Goal: Task Accomplishment & Management: Manage account settings

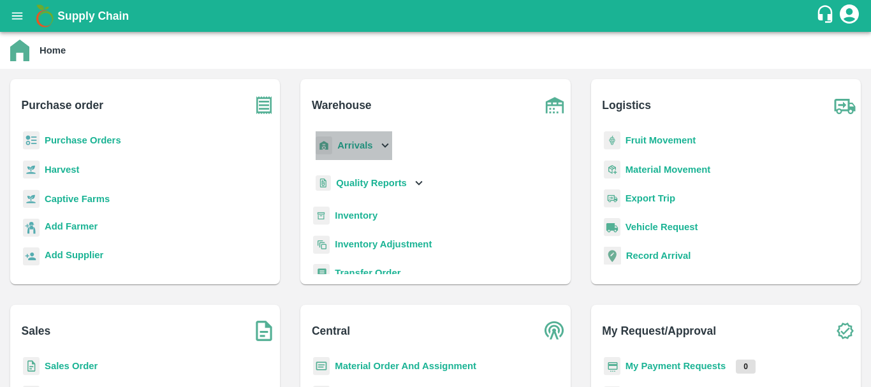
click at [359, 147] on b "Arrivals" at bounding box center [354, 145] width 35 height 10
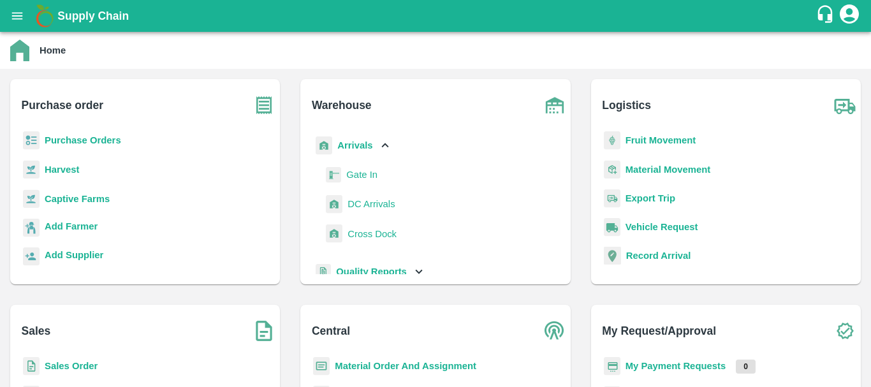
click at [374, 209] on span "DC Arrivals" at bounding box center [370, 204] width 47 height 14
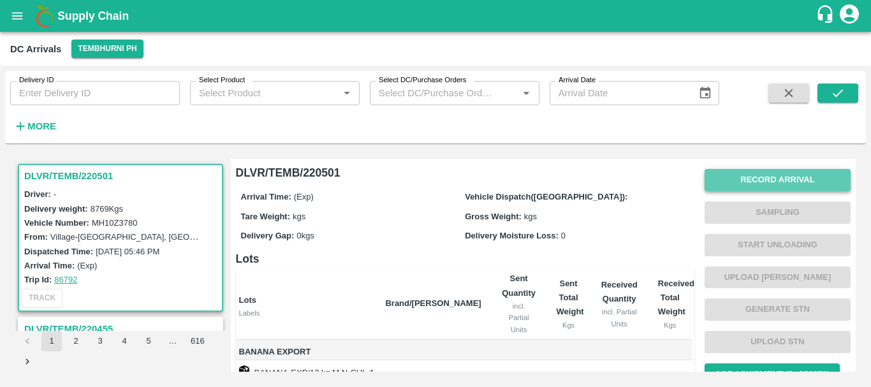
click at [751, 183] on button "Record Arrival" at bounding box center [777, 180] width 146 height 22
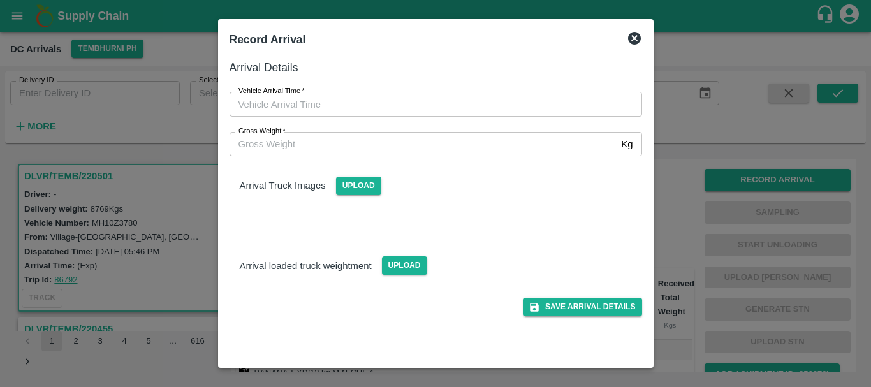
type input "DD/MM/YYYY hh:mm aa"
click at [496, 106] on input "DD/MM/YYYY hh:mm aa" at bounding box center [430, 104] width 403 height 24
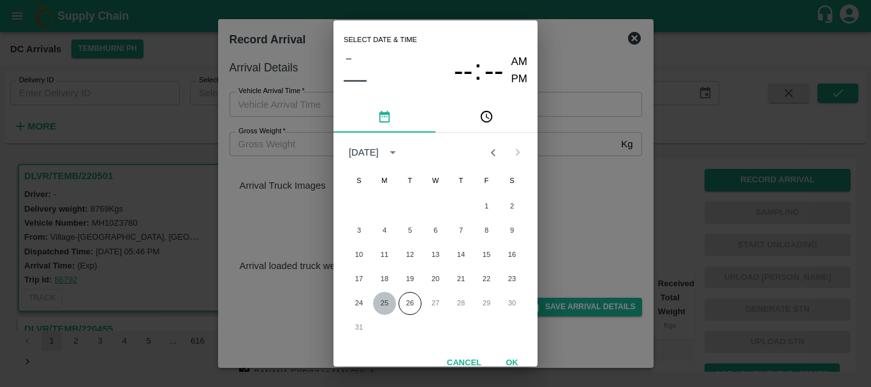
click at [379, 303] on button "25" at bounding box center [384, 303] width 23 height 23
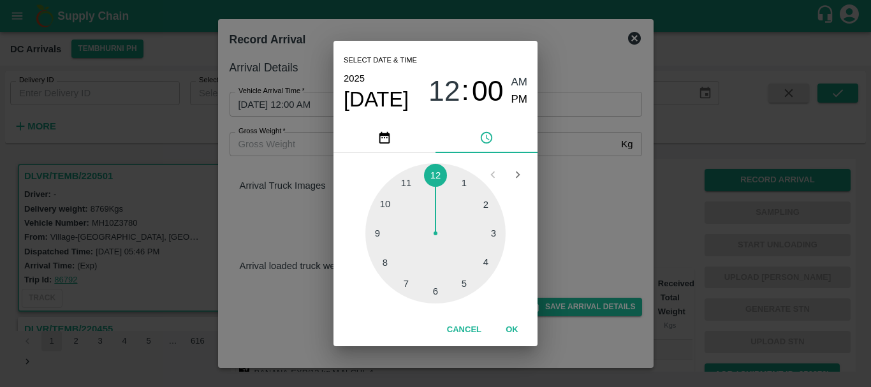
click at [400, 277] on div at bounding box center [435, 233] width 140 height 140
click at [388, 263] on div at bounding box center [435, 233] width 140 height 140
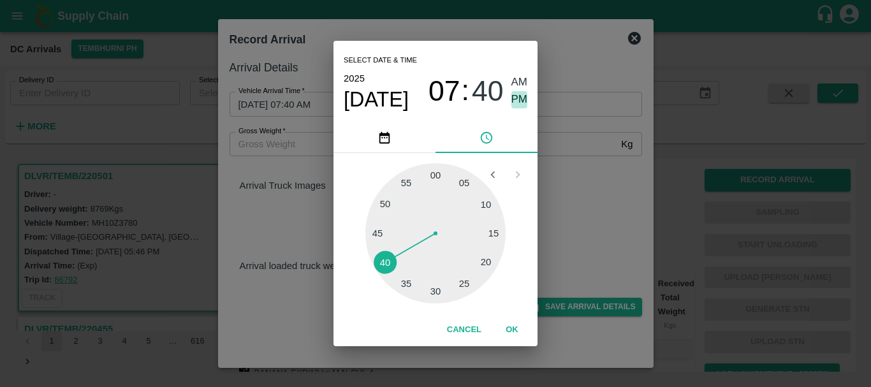
click at [516, 96] on span "PM" at bounding box center [519, 99] width 17 height 17
type input "[DATE] 07:40 PM"
click at [542, 182] on div "Select date & time [DATE] 07 : 40 AM PM 05 10 15 20 25 30 35 40 45 50 55 00 Can…" at bounding box center [435, 193] width 871 height 387
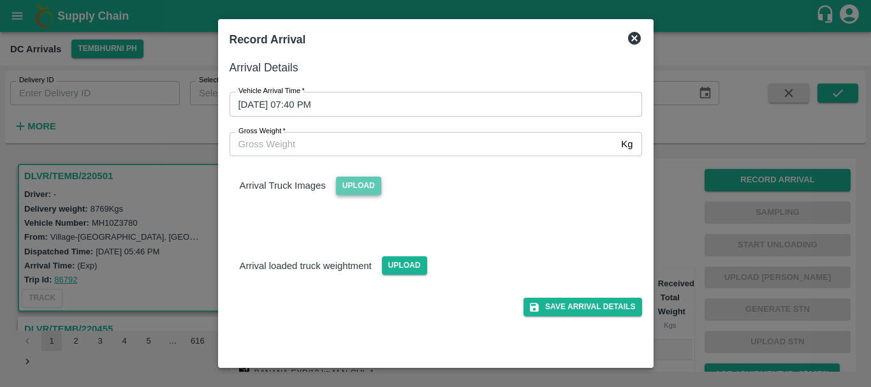
click at [372, 191] on span "Upload" at bounding box center [358, 186] width 45 height 18
click at [0, 0] on input "Upload" at bounding box center [0, 0] width 0 height 0
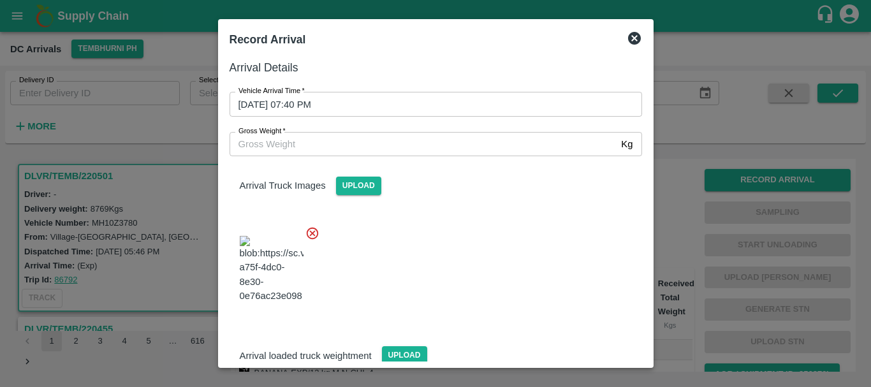
scroll to position [68, 0]
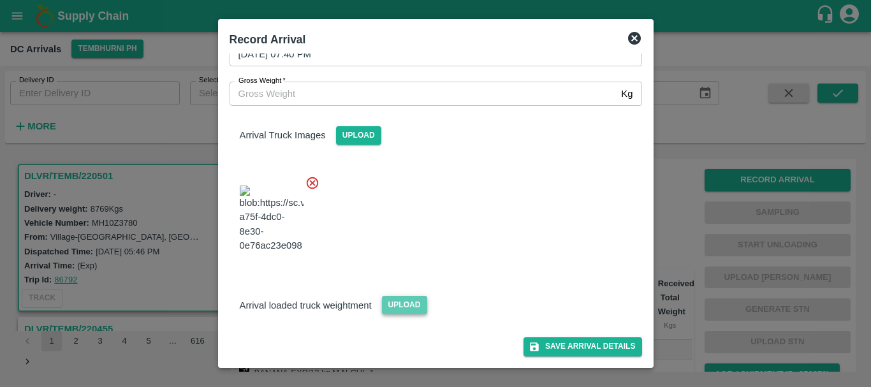
click at [412, 298] on span "Upload" at bounding box center [404, 305] width 45 height 18
click at [0, 0] on input "Upload" at bounding box center [0, 0] width 0 height 0
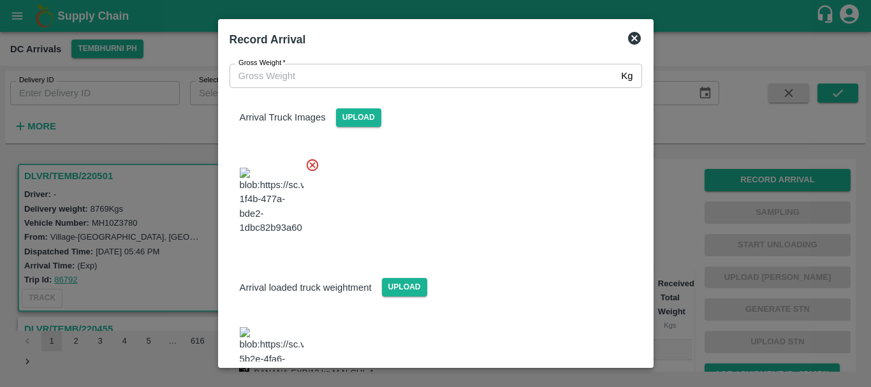
scroll to position [125, 0]
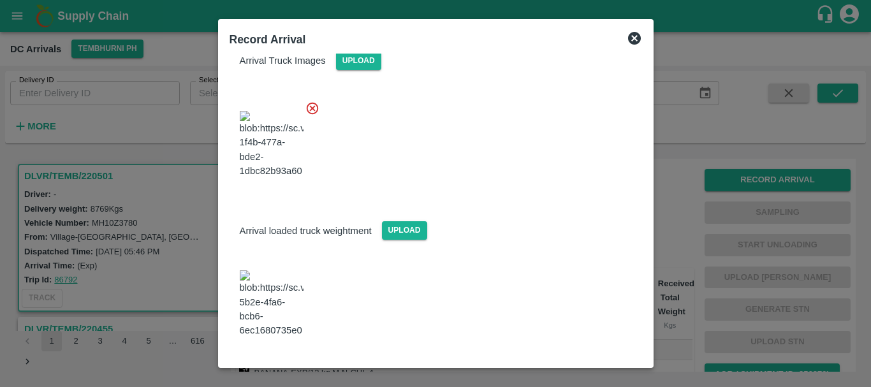
click at [263, 307] on img at bounding box center [272, 303] width 64 height 67
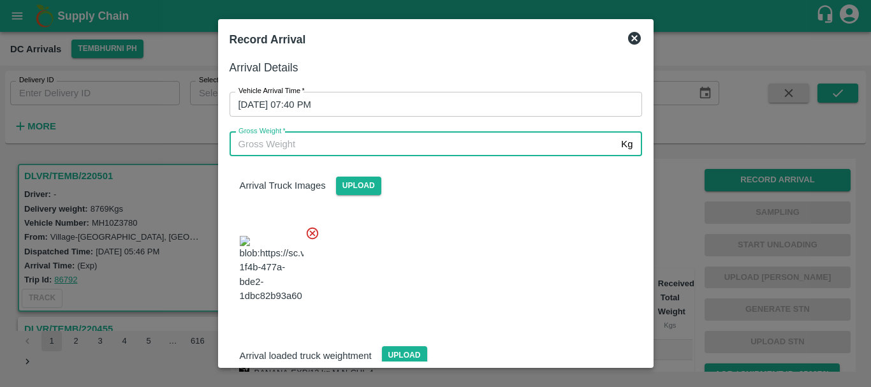
click at [347, 145] on input "Gross Weight   *" at bounding box center [422, 144] width 387 height 24
type input "14460"
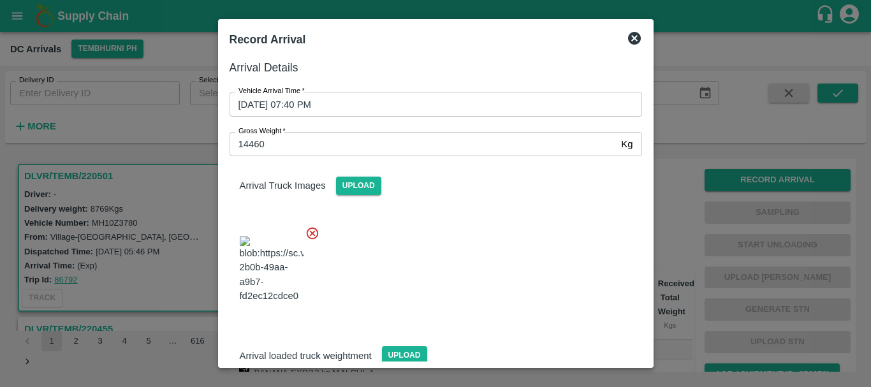
click at [421, 248] on div at bounding box center [430, 265] width 423 height 100
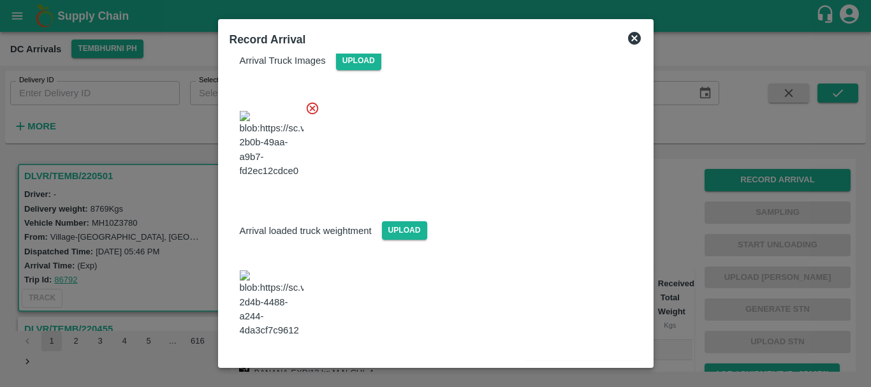
click at [562, 363] on button "Save Arrival Details" at bounding box center [582, 372] width 118 height 18
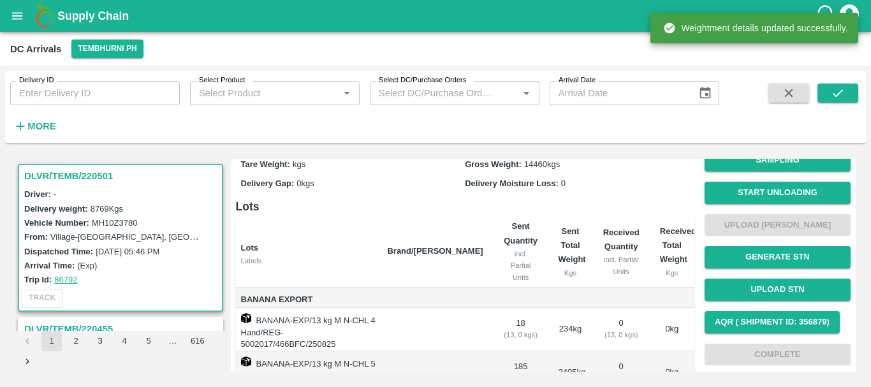
scroll to position [0, 0]
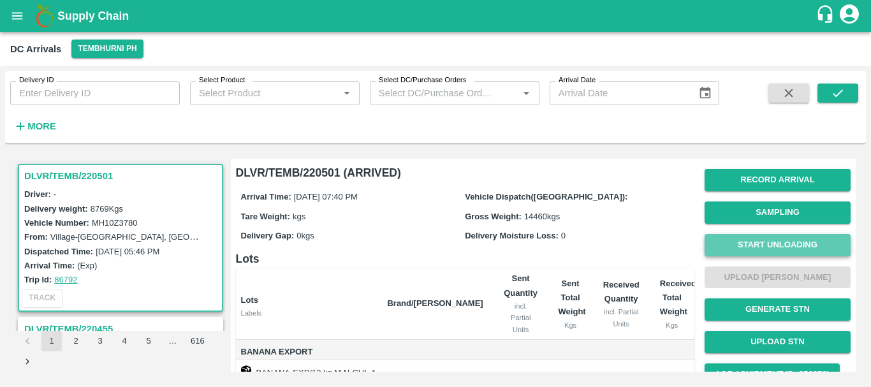
click at [739, 248] on button "Start Unloading" at bounding box center [777, 245] width 146 height 22
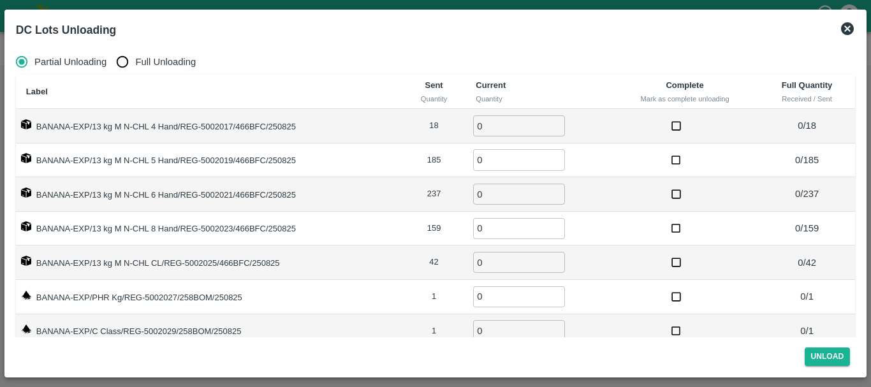
click at [122, 65] on input "Full Unloading" at bounding box center [122, 61] width 25 height 25
radio input "true"
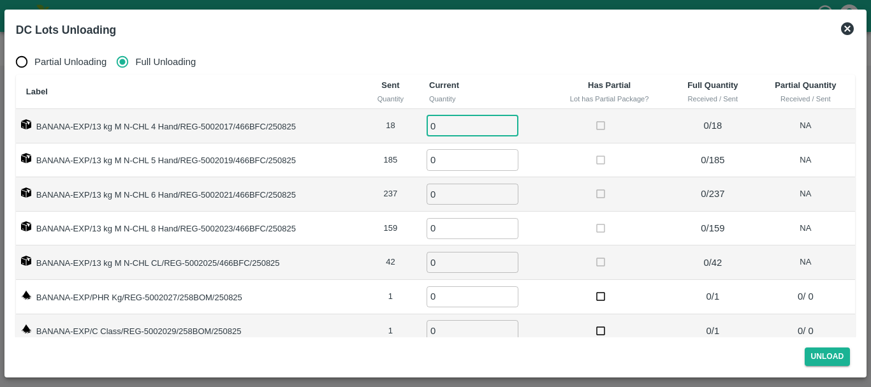
click at [458, 135] on input "0" at bounding box center [472, 125] width 92 height 21
type input "018"
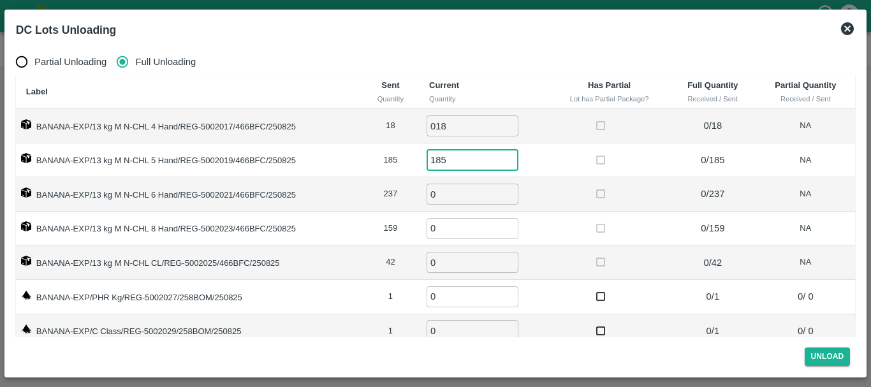
type input "185"
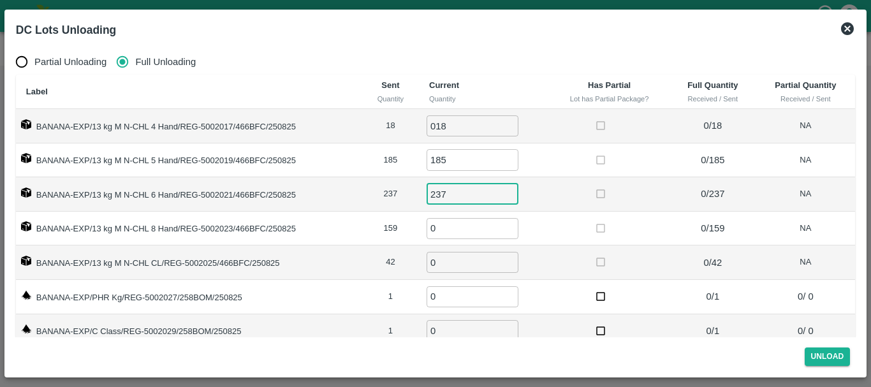
type input "237"
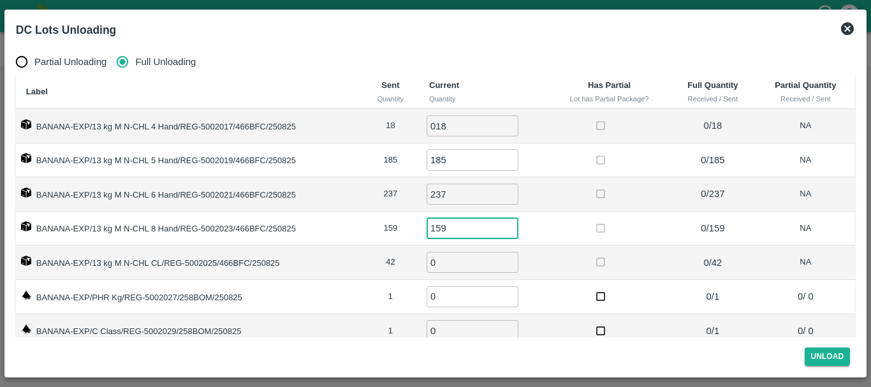
type input "159"
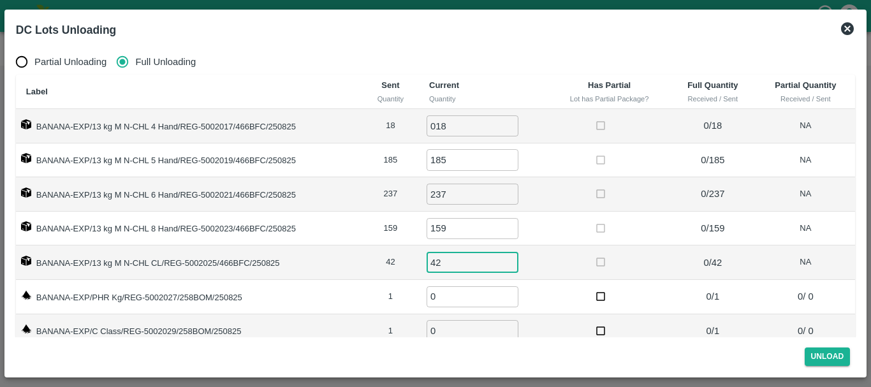
type input "42"
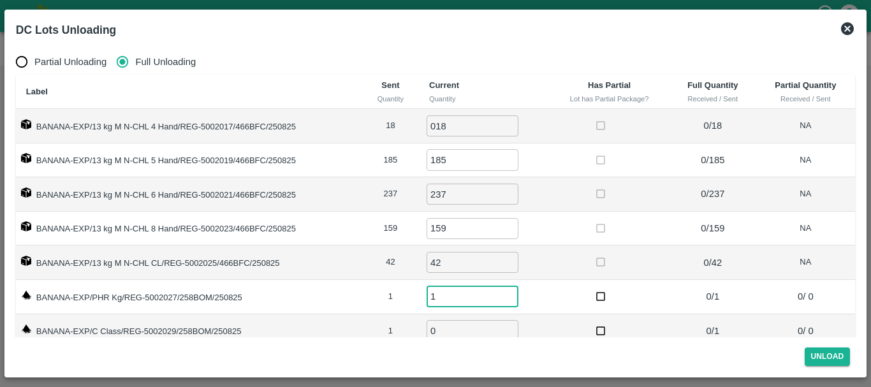
type input "1"
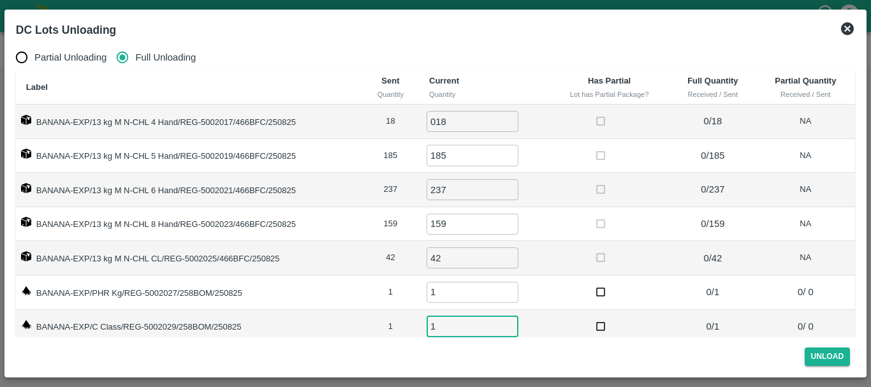
type input "1"
click at [576, 244] on td at bounding box center [609, 258] width 120 height 34
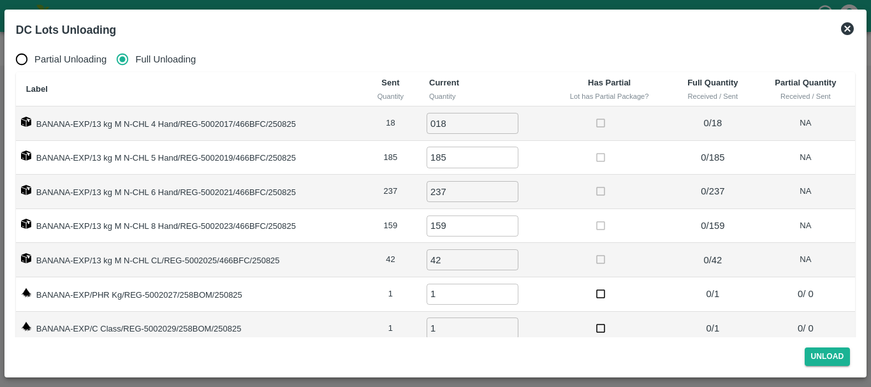
click at [334, 237] on td "BANANA-EXP/13 kg M N-CHL 8 Hand/REG-5002023/466BFC/250825" at bounding box center [189, 226] width 346 height 34
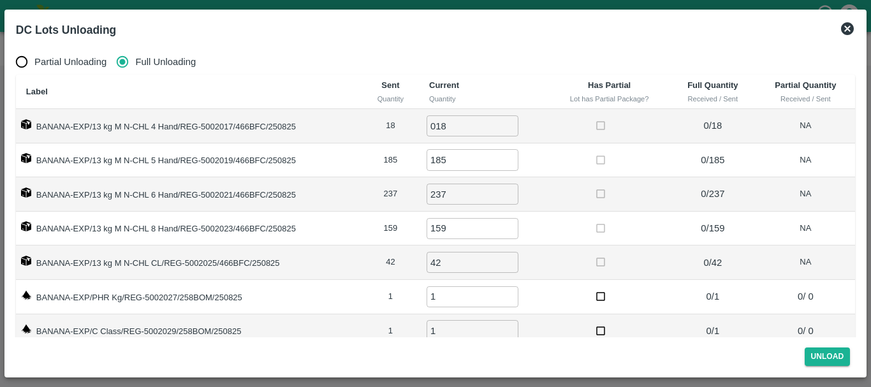
scroll to position [20, 0]
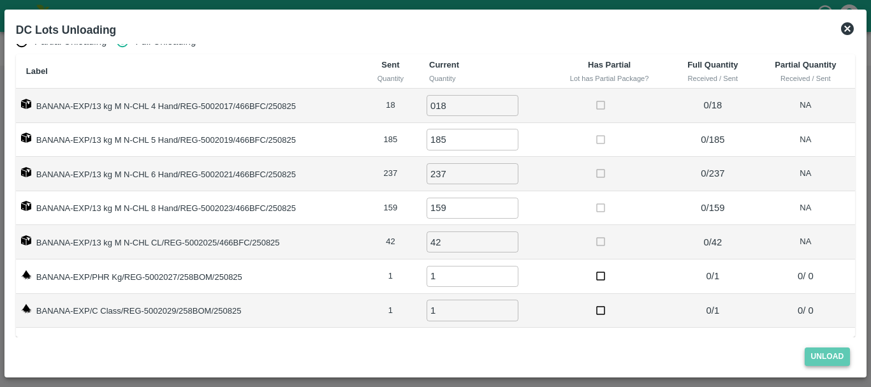
click at [815, 358] on button "Unload" at bounding box center [827, 356] width 46 height 18
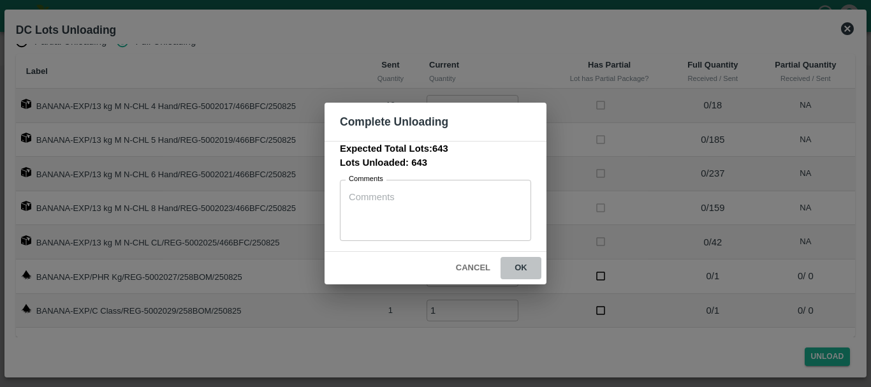
click at [528, 268] on button "ok" at bounding box center [520, 268] width 41 height 22
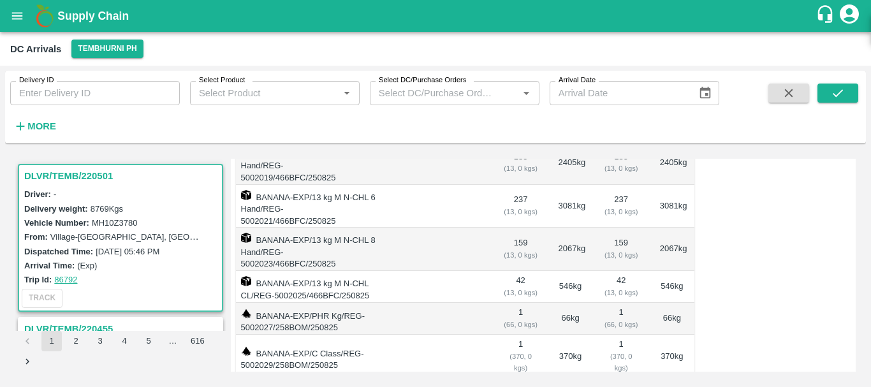
scroll to position [0, 0]
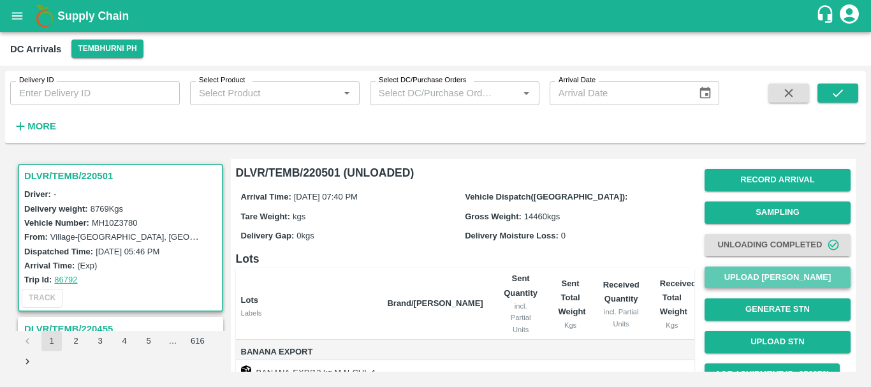
click at [736, 280] on button "Upload [PERSON_NAME]" at bounding box center [777, 277] width 146 height 22
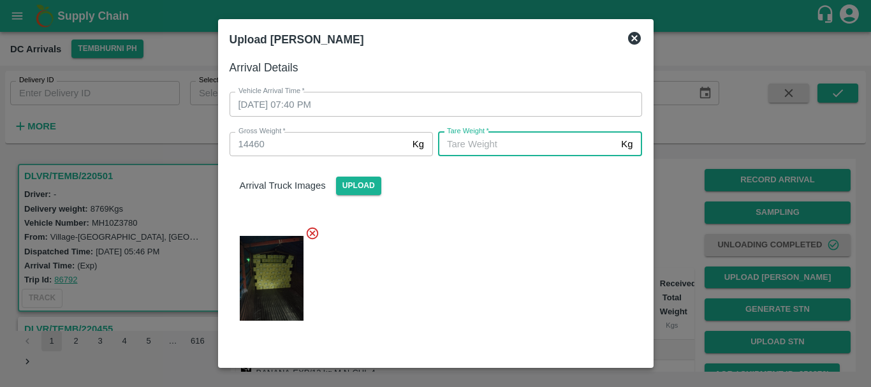
click at [538, 146] on input "[PERSON_NAME]   *" at bounding box center [527, 144] width 178 height 24
type input "5420"
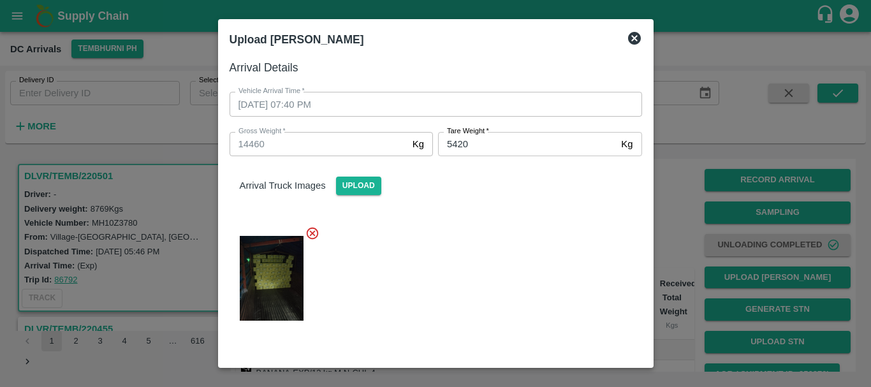
click at [452, 250] on div at bounding box center [430, 274] width 423 height 118
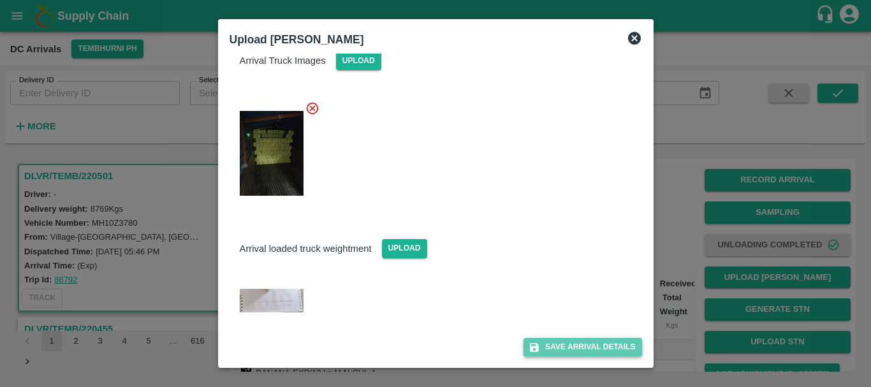
click at [537, 348] on button "Save Arrival Details" at bounding box center [582, 347] width 118 height 18
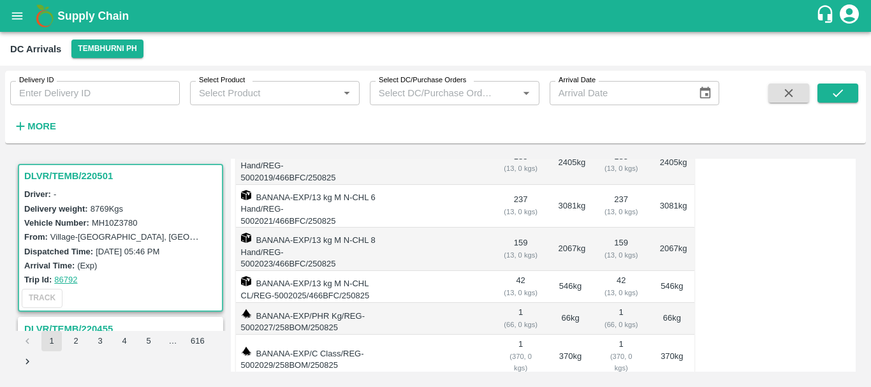
scroll to position [0, 0]
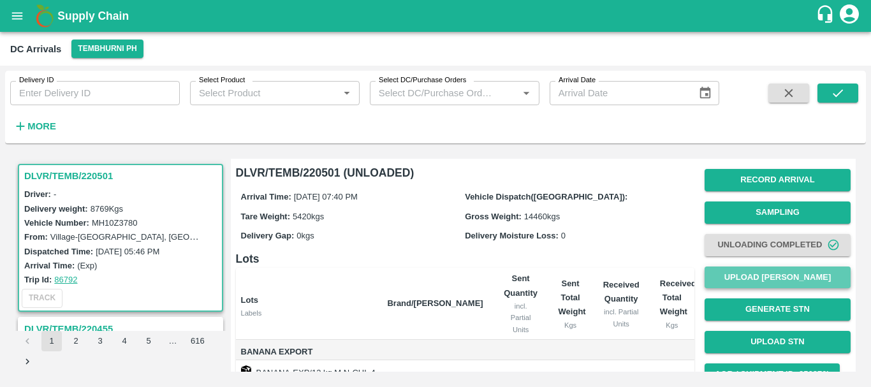
click at [751, 276] on button "Upload [PERSON_NAME]" at bounding box center [777, 277] width 146 height 22
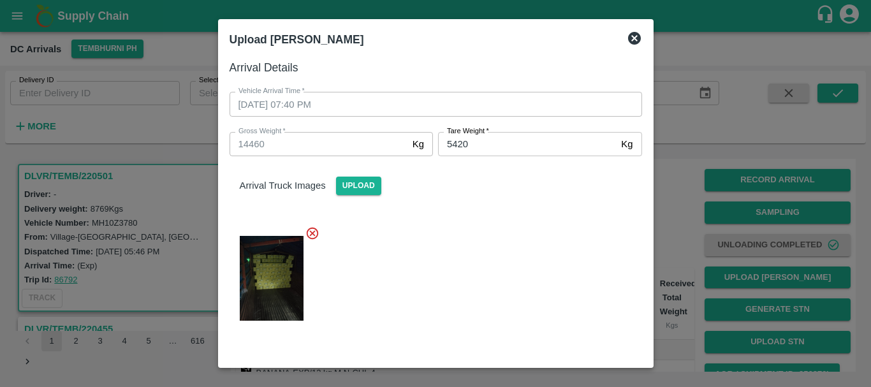
click at [685, 254] on div at bounding box center [435, 193] width 871 height 387
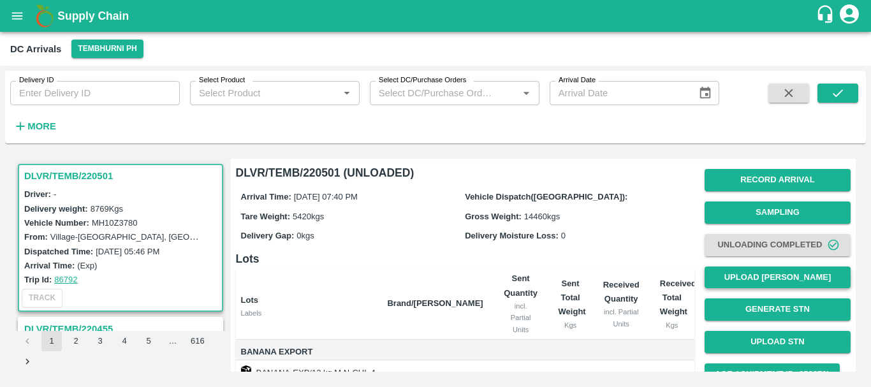
click at [756, 279] on button "Upload [PERSON_NAME]" at bounding box center [777, 277] width 146 height 22
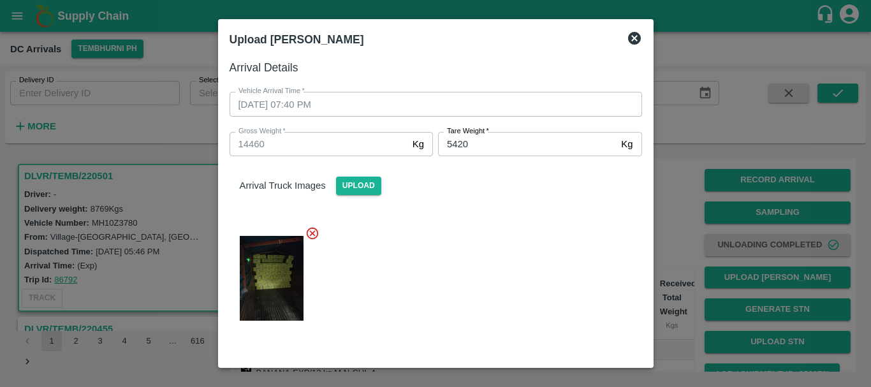
scroll to position [125, 0]
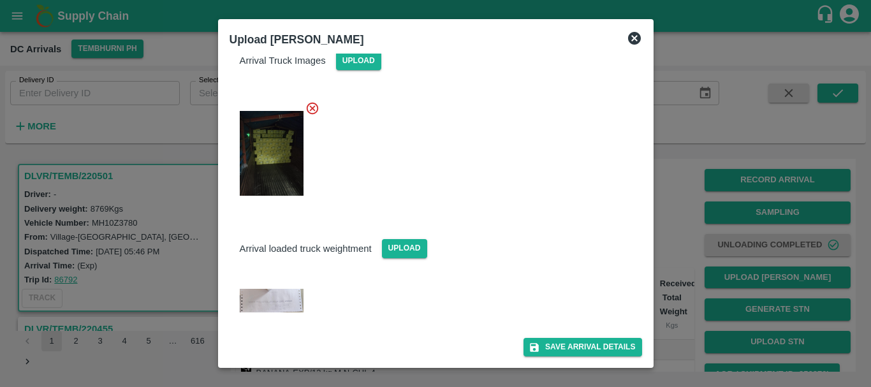
click at [690, 244] on div at bounding box center [435, 193] width 871 height 387
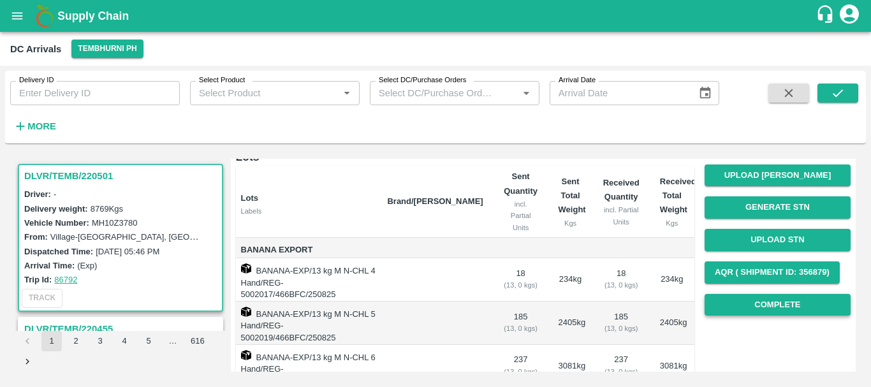
scroll to position [103, 0]
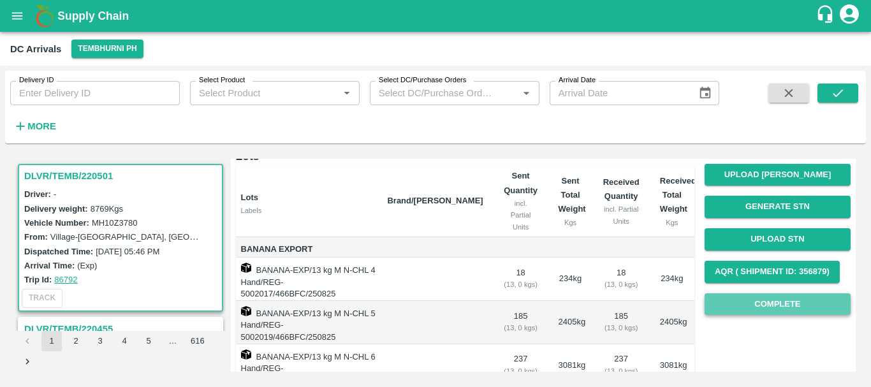
click at [741, 303] on button "Complete" at bounding box center [777, 304] width 146 height 22
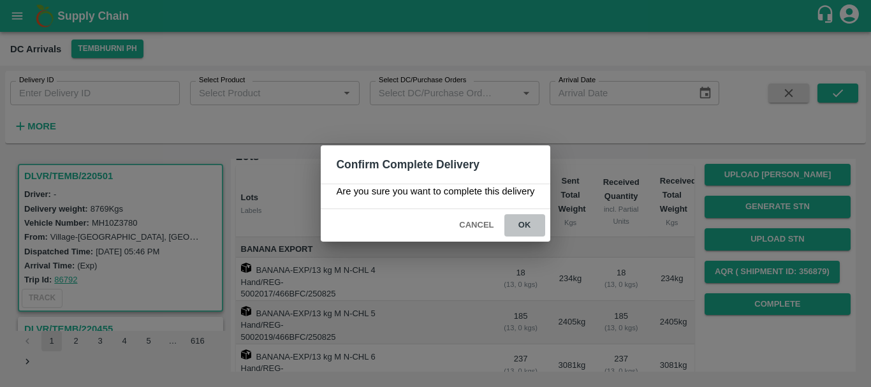
click at [525, 223] on button "ok" at bounding box center [524, 225] width 41 height 22
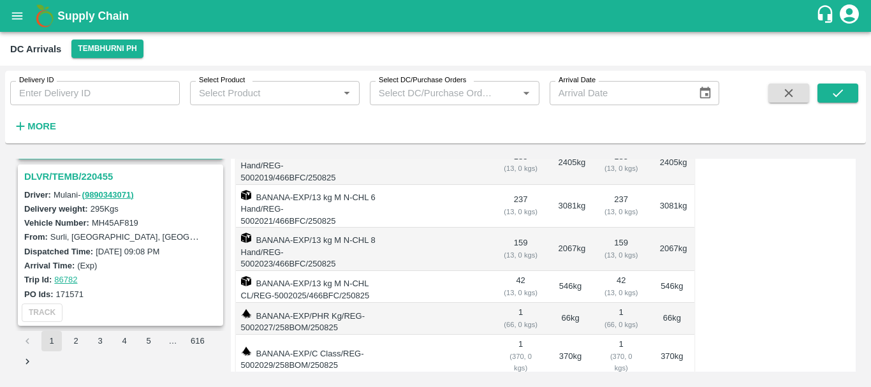
scroll to position [96, 0]
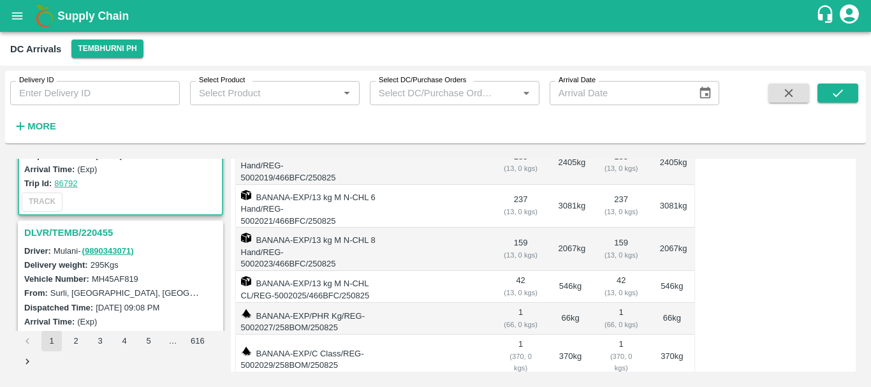
click at [96, 227] on h3 "DLVR/TEMB/220455" at bounding box center [122, 232] width 196 height 17
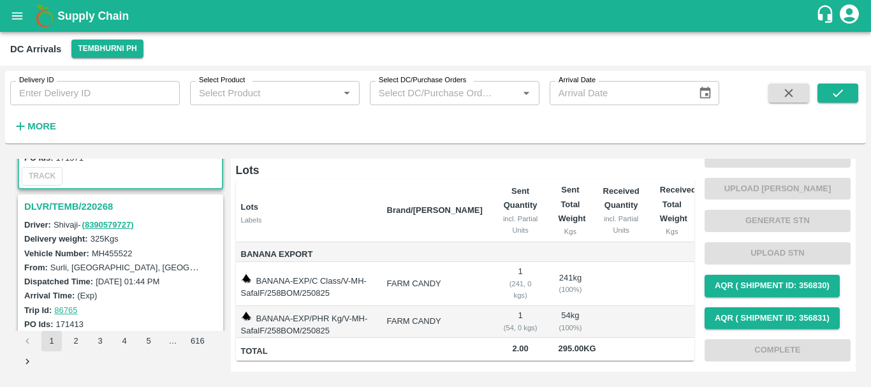
scroll to position [292, 0]
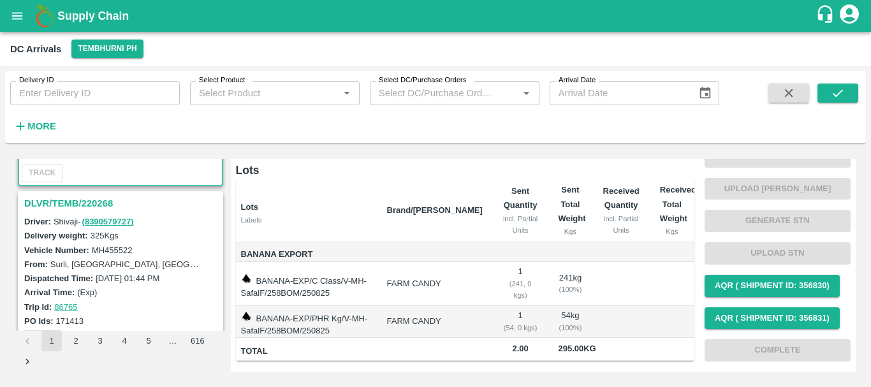
click at [80, 201] on h3 "DLVR/TEMB/220268" at bounding box center [122, 203] width 196 height 17
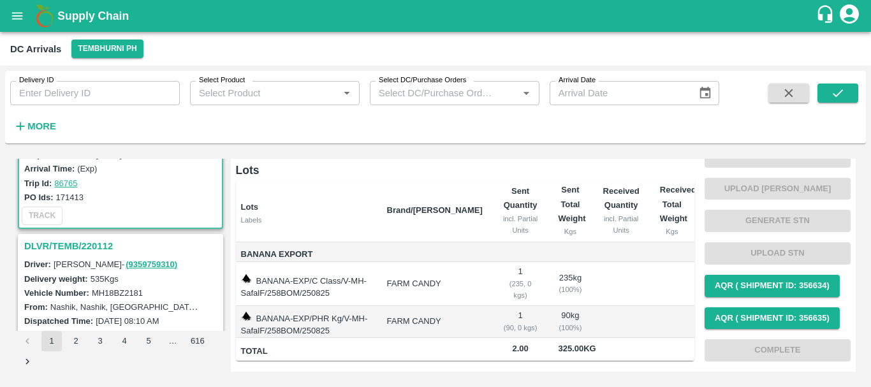
scroll to position [416, 0]
click at [96, 245] on h3 "DLVR/TEMB/220112" at bounding box center [122, 245] width 196 height 17
